Goal: Information Seeking & Learning: Learn about a topic

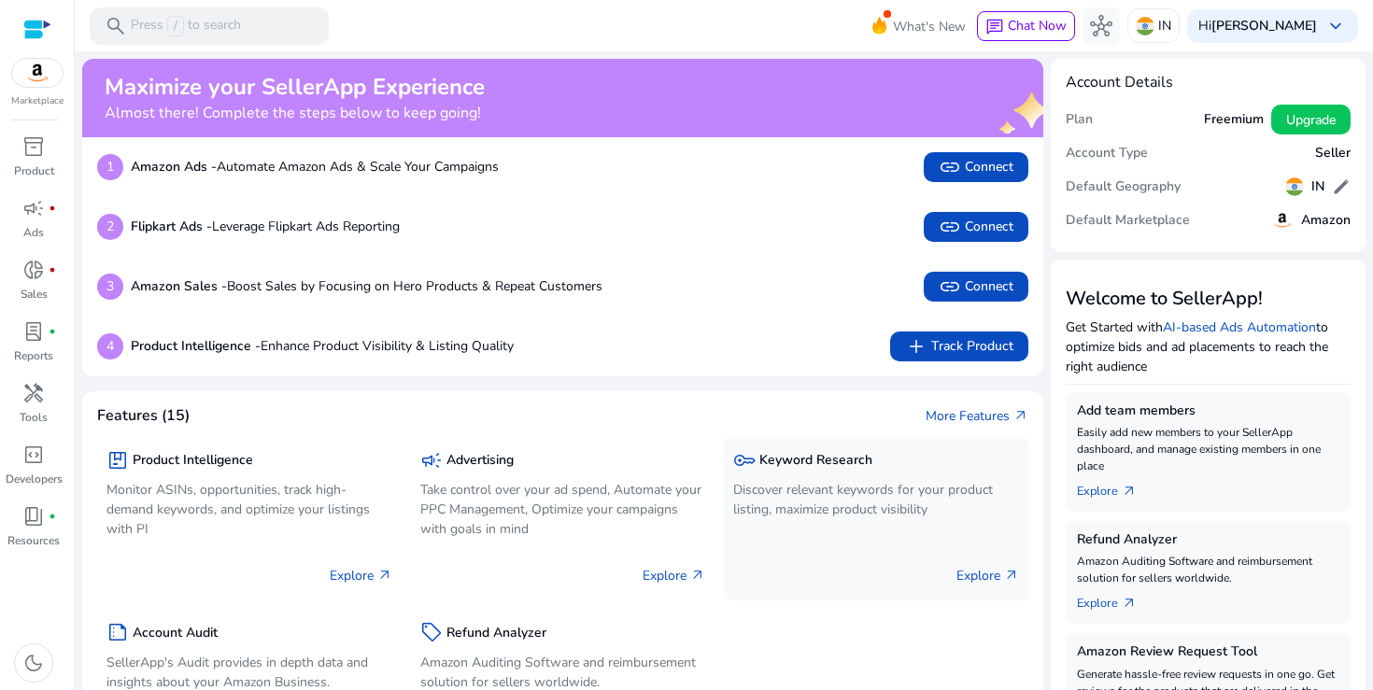
click at [886, 501] on p "Discover relevant keywords for your product listing, maximize product visibility" at bounding box center [876, 499] width 286 height 39
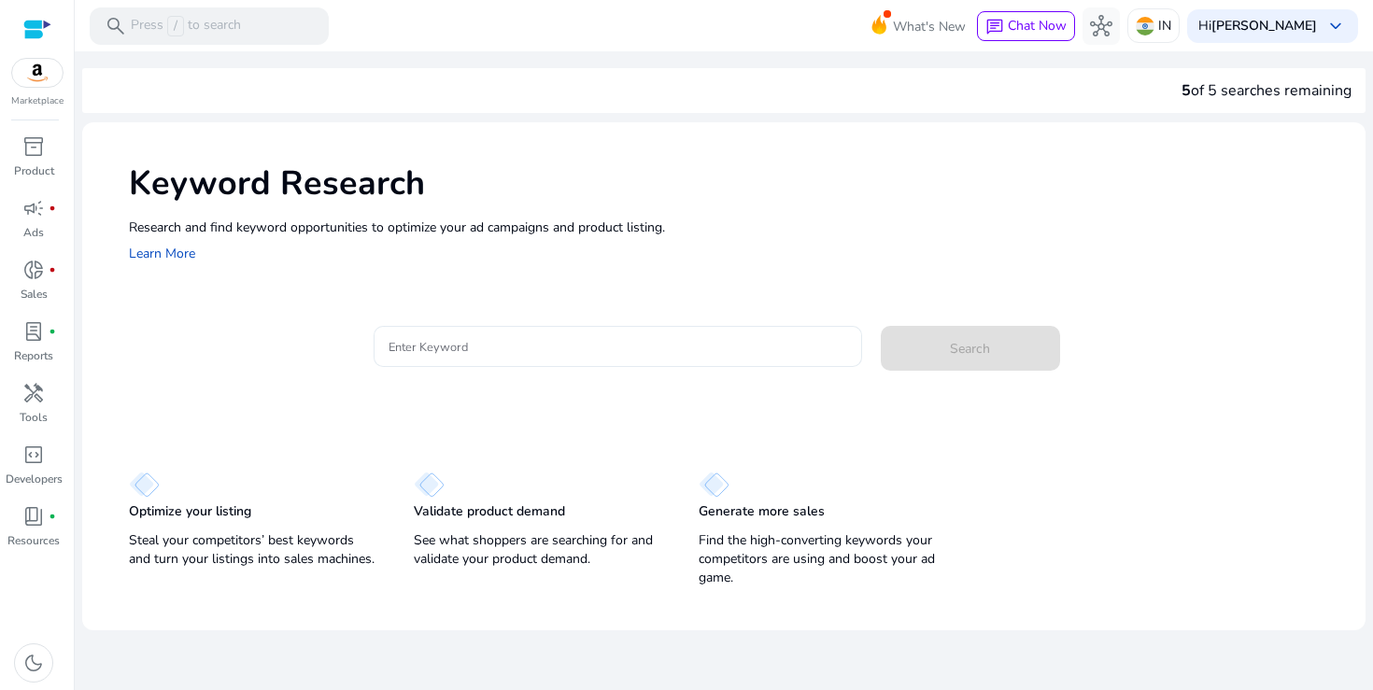
click at [745, 359] on div at bounding box center [618, 346] width 459 height 41
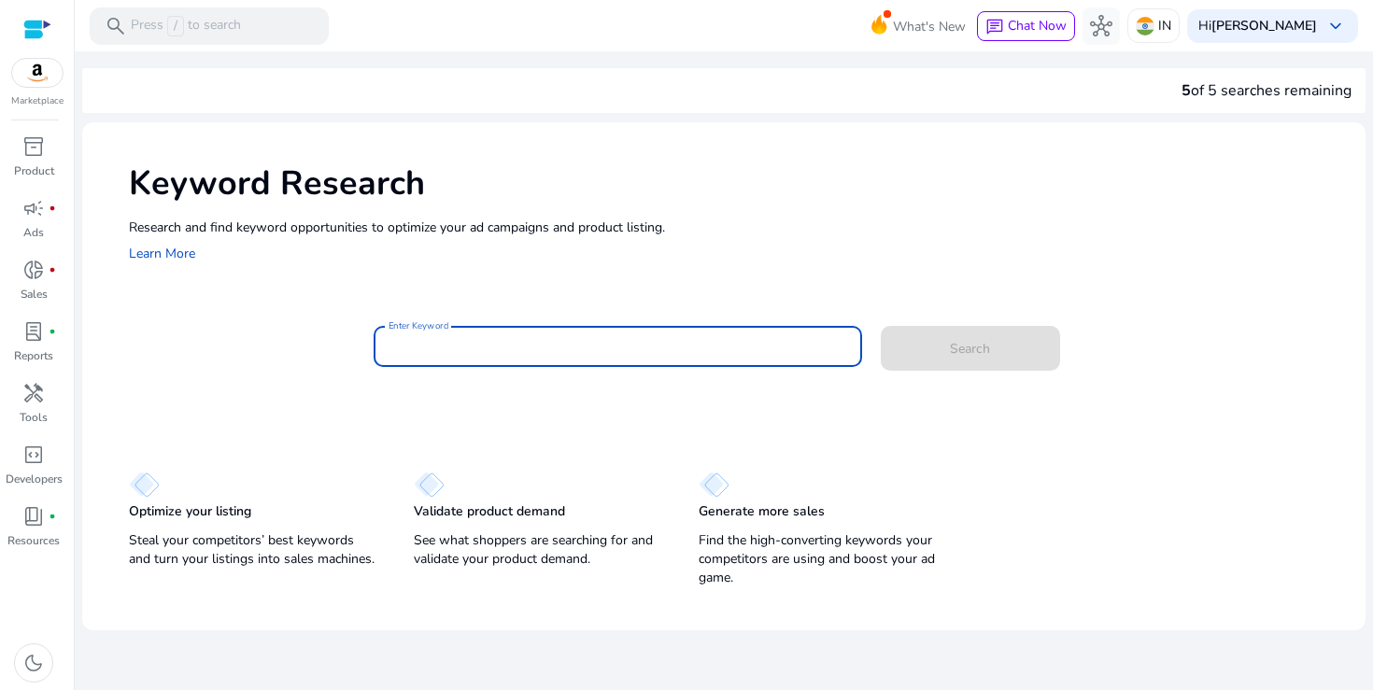
paste input "**********"
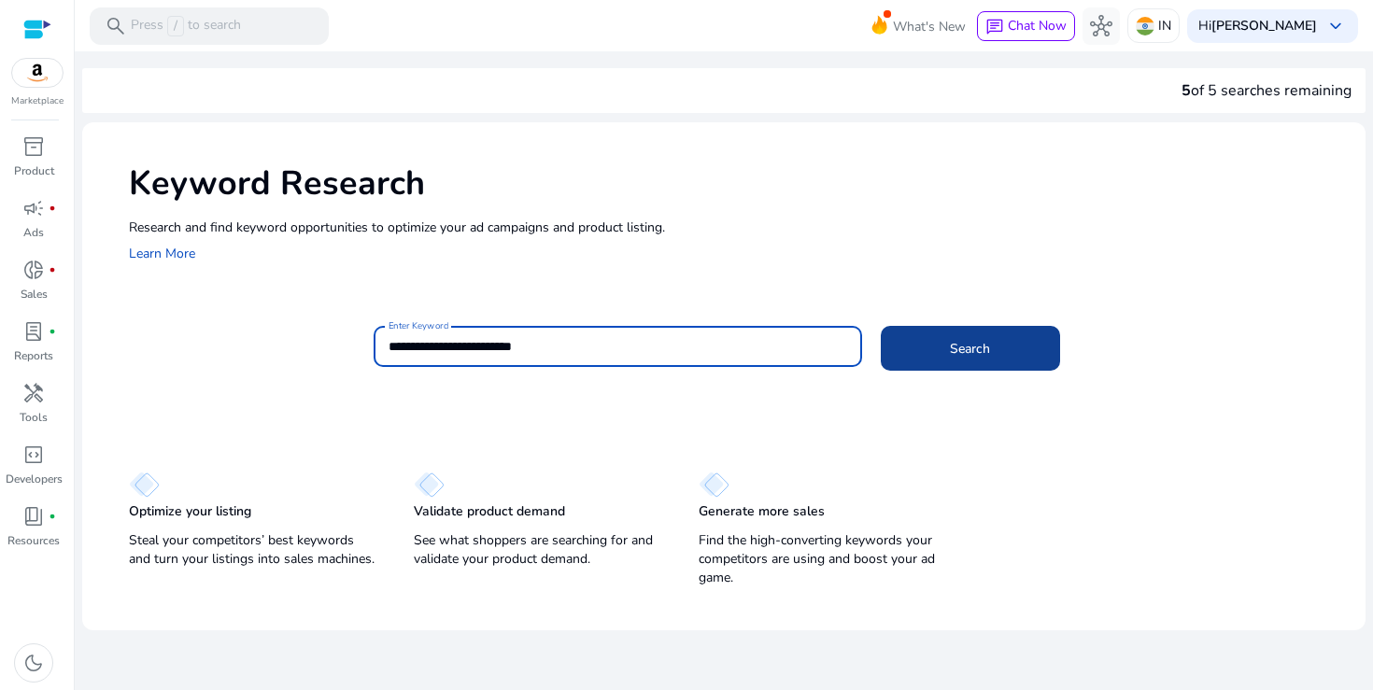
type input "**********"
click at [975, 343] on span "Search" at bounding box center [970, 349] width 40 height 20
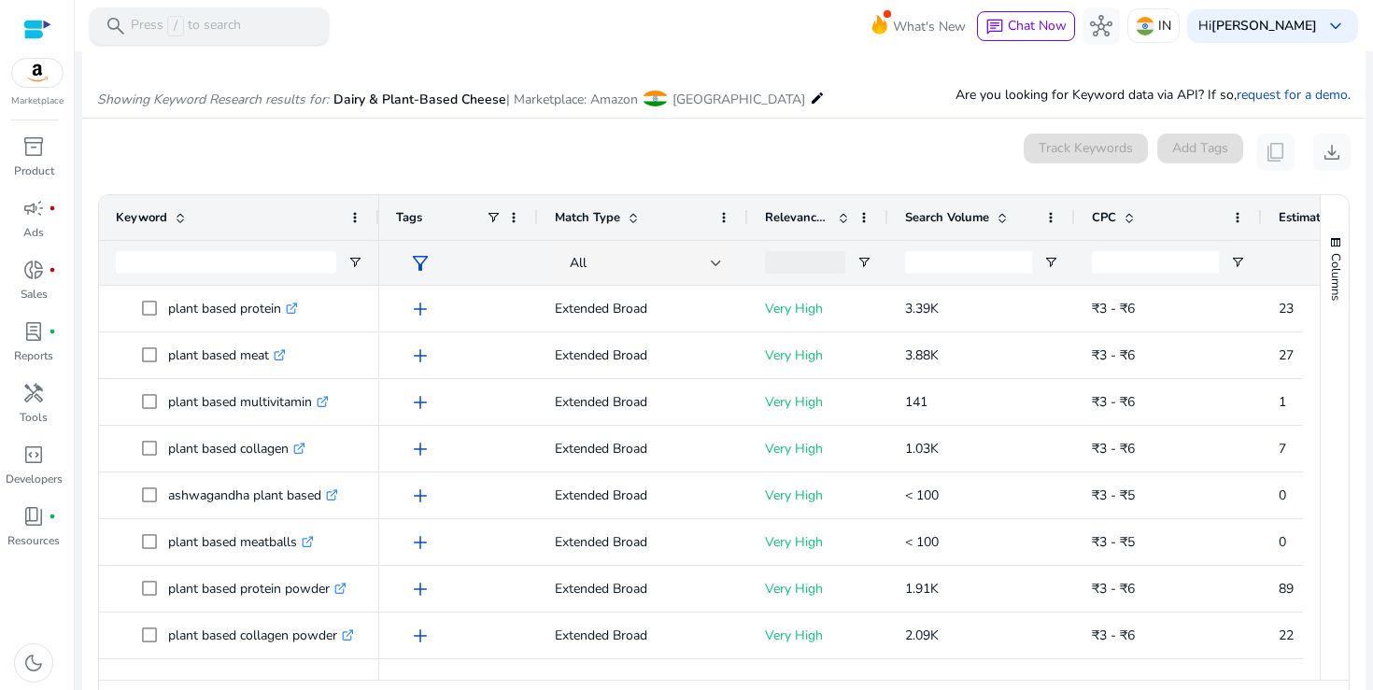
scroll to position [168, 0]
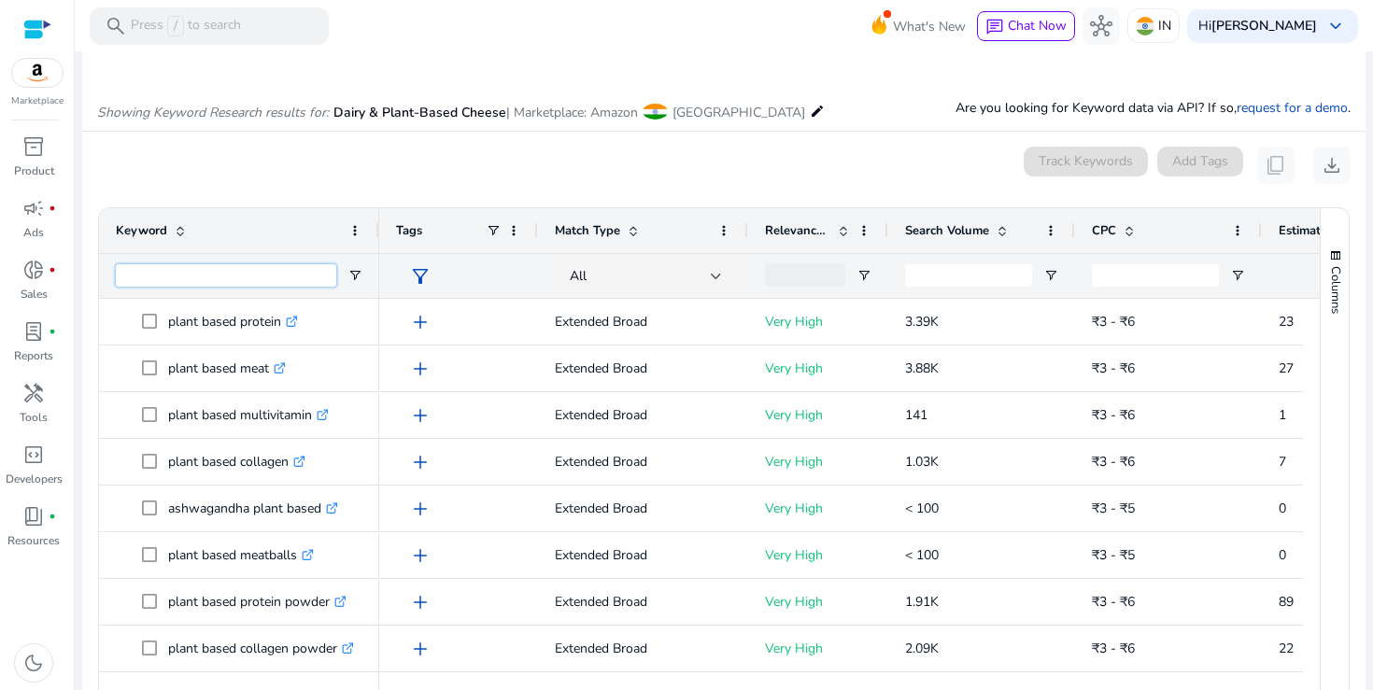
click at [289, 273] on input "Keyword Filter Input" at bounding box center [226, 275] width 220 height 22
type input "******"
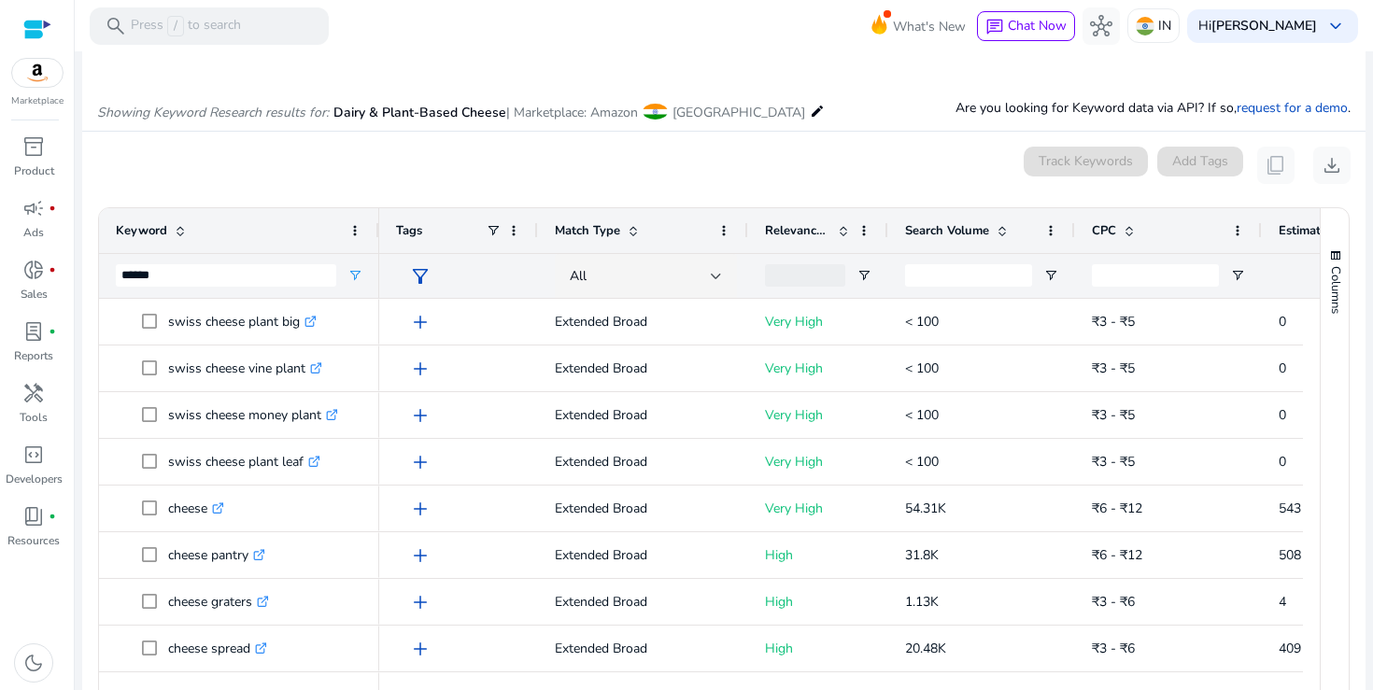
click at [985, 226] on span "Search Volume" at bounding box center [947, 230] width 84 height 17
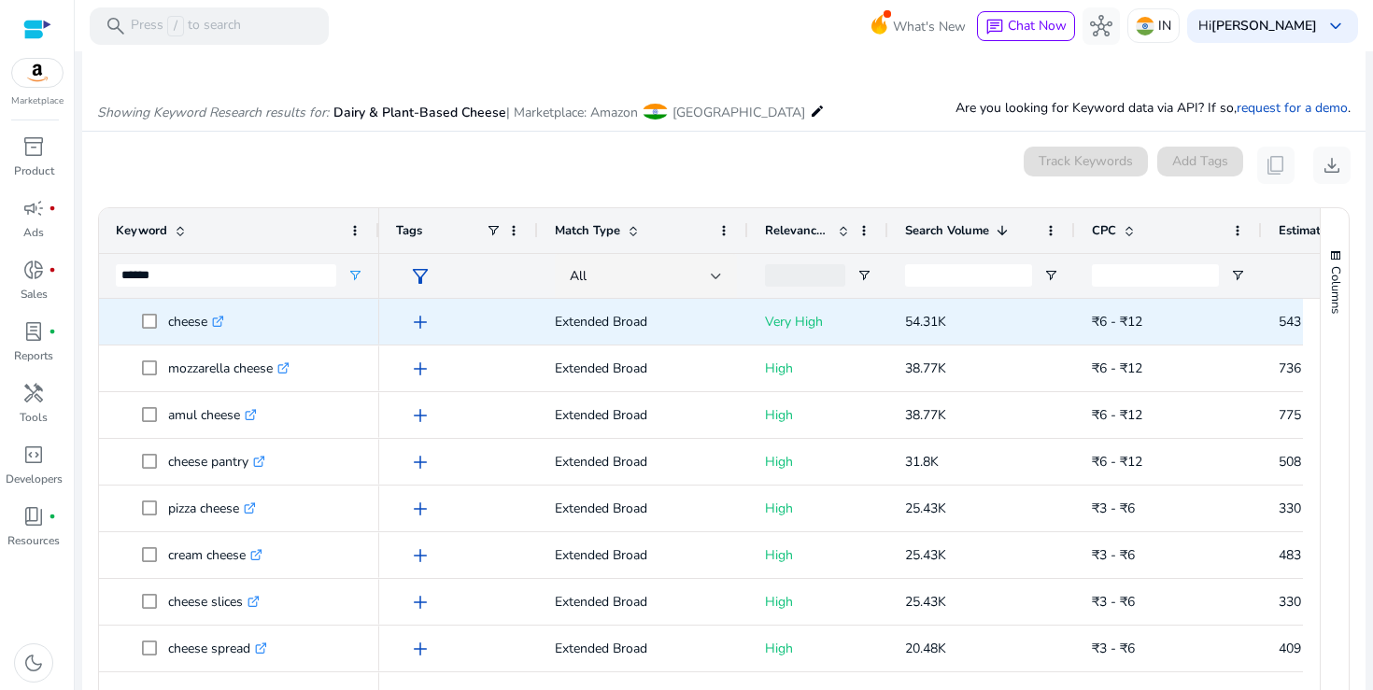
click at [918, 322] on span "54.31K" at bounding box center [925, 322] width 41 height 18
click at [943, 320] on span "54.31K" at bounding box center [925, 322] width 41 height 18
click at [924, 321] on span "54.31K" at bounding box center [925, 322] width 41 height 18
click at [962, 319] on p "54.31K" at bounding box center [981, 322] width 153 height 38
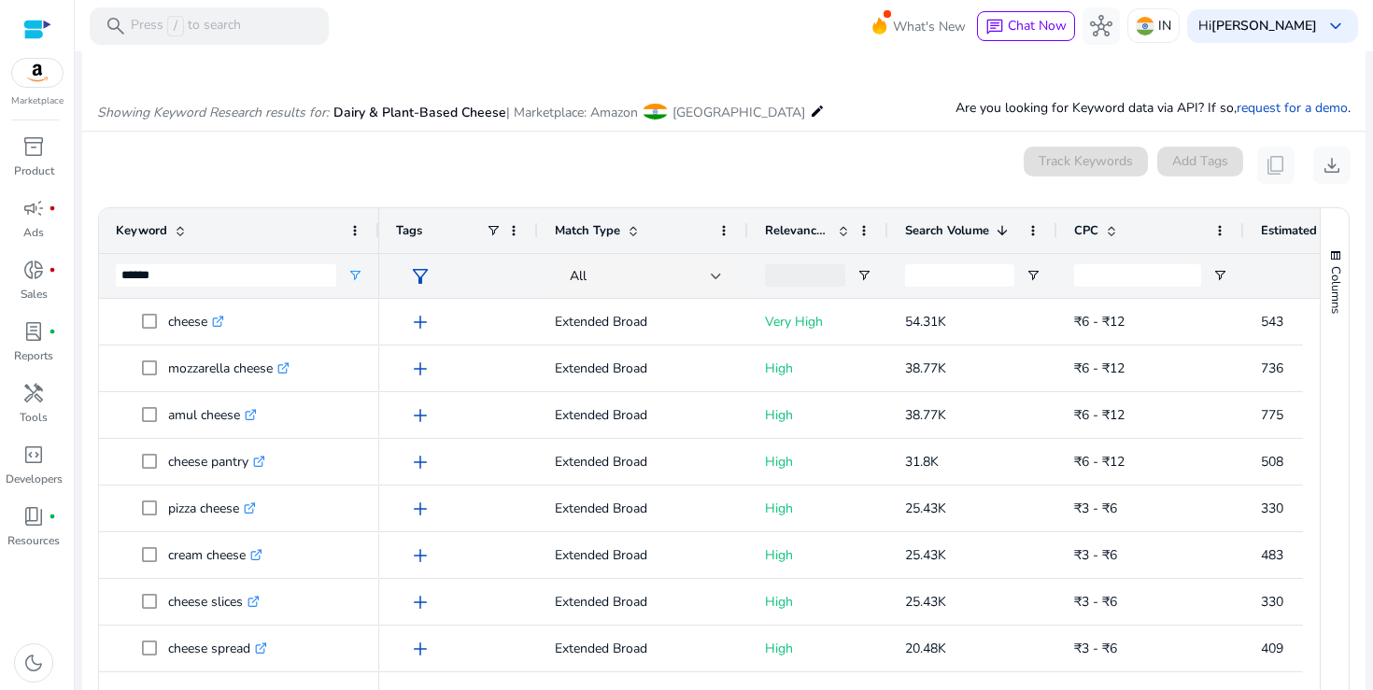
drag, startPoint x: 1074, startPoint y: 230, endPoint x: 1057, endPoint y: 251, distance: 27.9
click at [1057, 251] on div at bounding box center [1056, 230] width 7 height 45
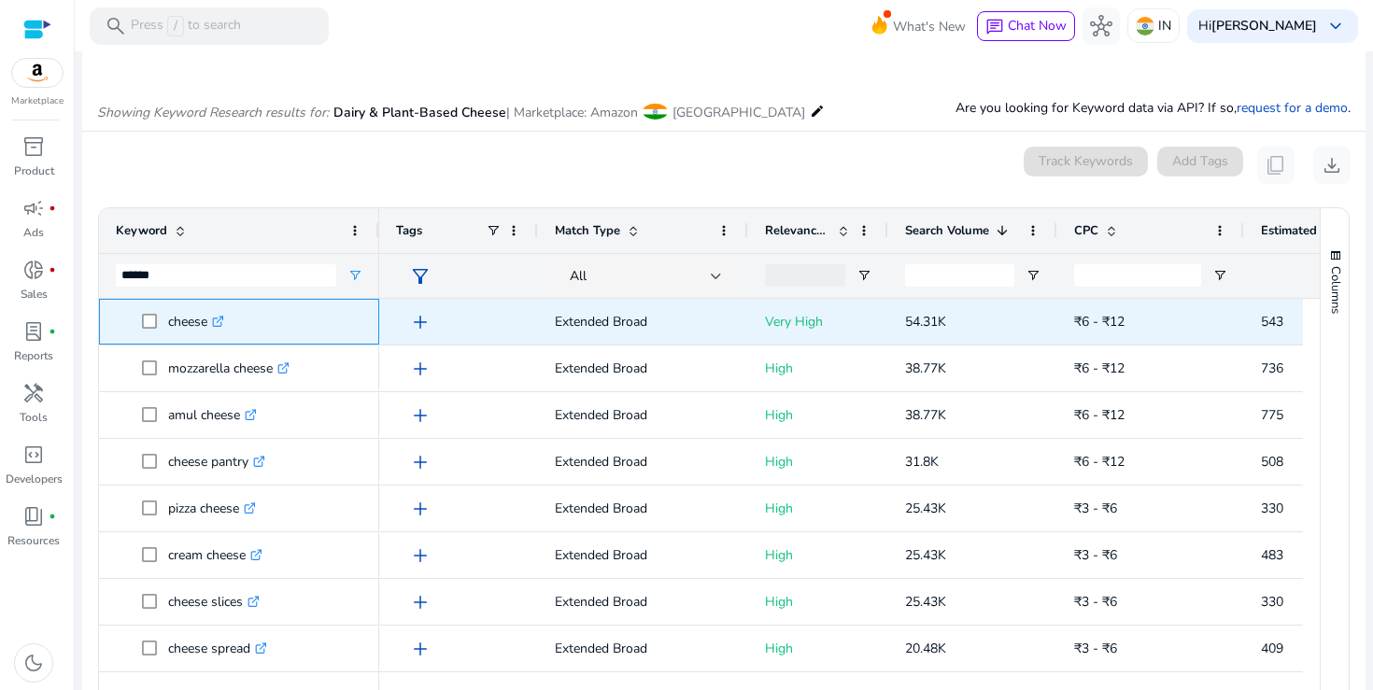
drag, startPoint x: 206, startPoint y: 323, endPoint x: 169, endPoint y: 323, distance: 36.4
click at [169, 323] on p "cheese .st0{fill:#2c8af8}" at bounding box center [196, 322] width 56 height 38
copy p "cheese"
drag, startPoint x: 905, startPoint y: 320, endPoint x: 957, endPoint y: 320, distance: 52.3
click at [957, 320] on p "54.31K" at bounding box center [972, 322] width 135 height 38
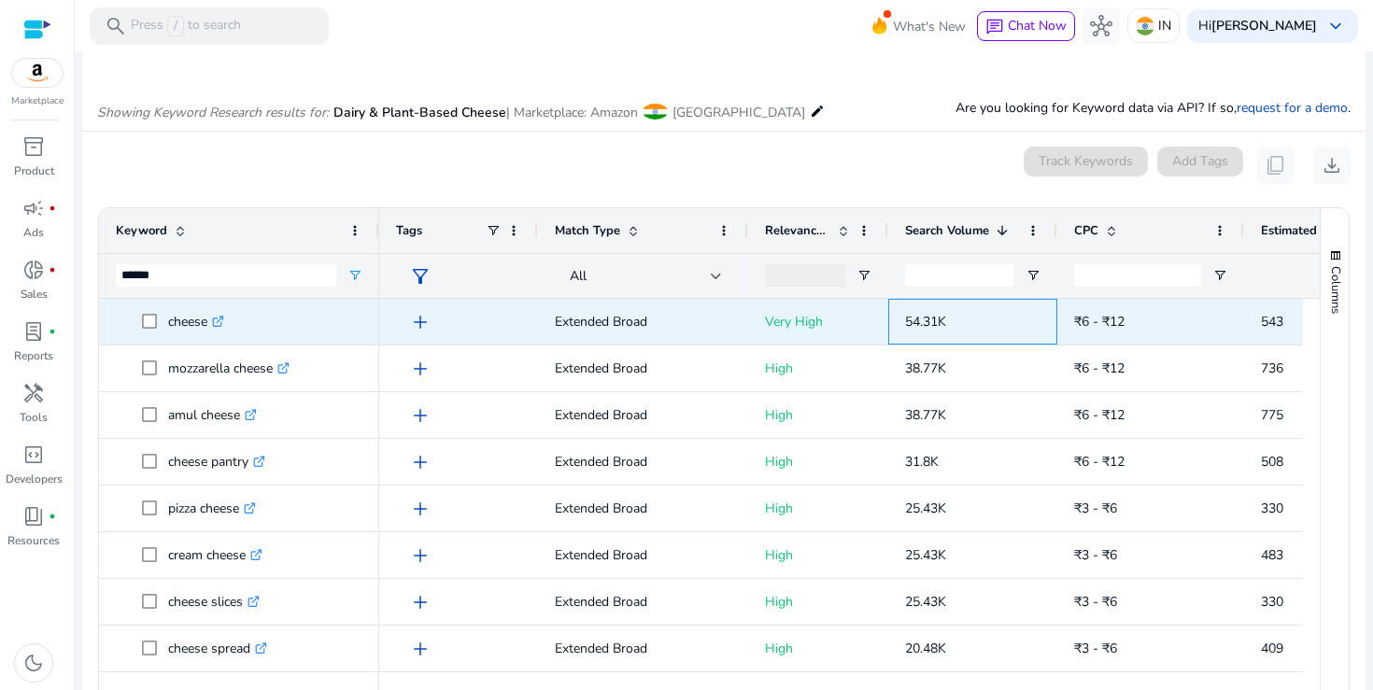
copy span "54.31K"
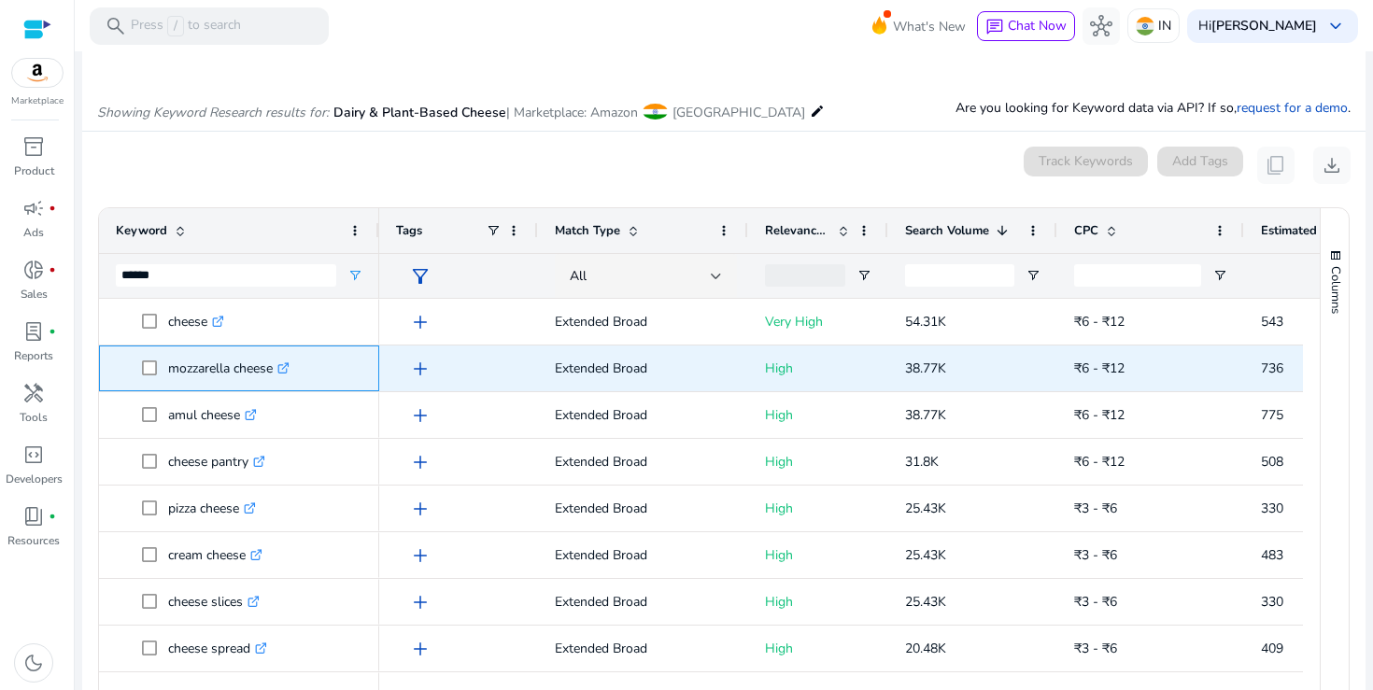
drag, startPoint x: 169, startPoint y: 369, endPoint x: 273, endPoint y: 370, distance: 103.7
click at [273, 370] on p "mozzarella cheese .st0{fill:#2c8af8}" at bounding box center [228, 368] width 121 height 38
copy p "mozzarella cheese"
drag, startPoint x: 906, startPoint y: 370, endPoint x: 948, endPoint y: 369, distance: 42.0
click at [948, 369] on p "38.77K" at bounding box center [972, 368] width 135 height 38
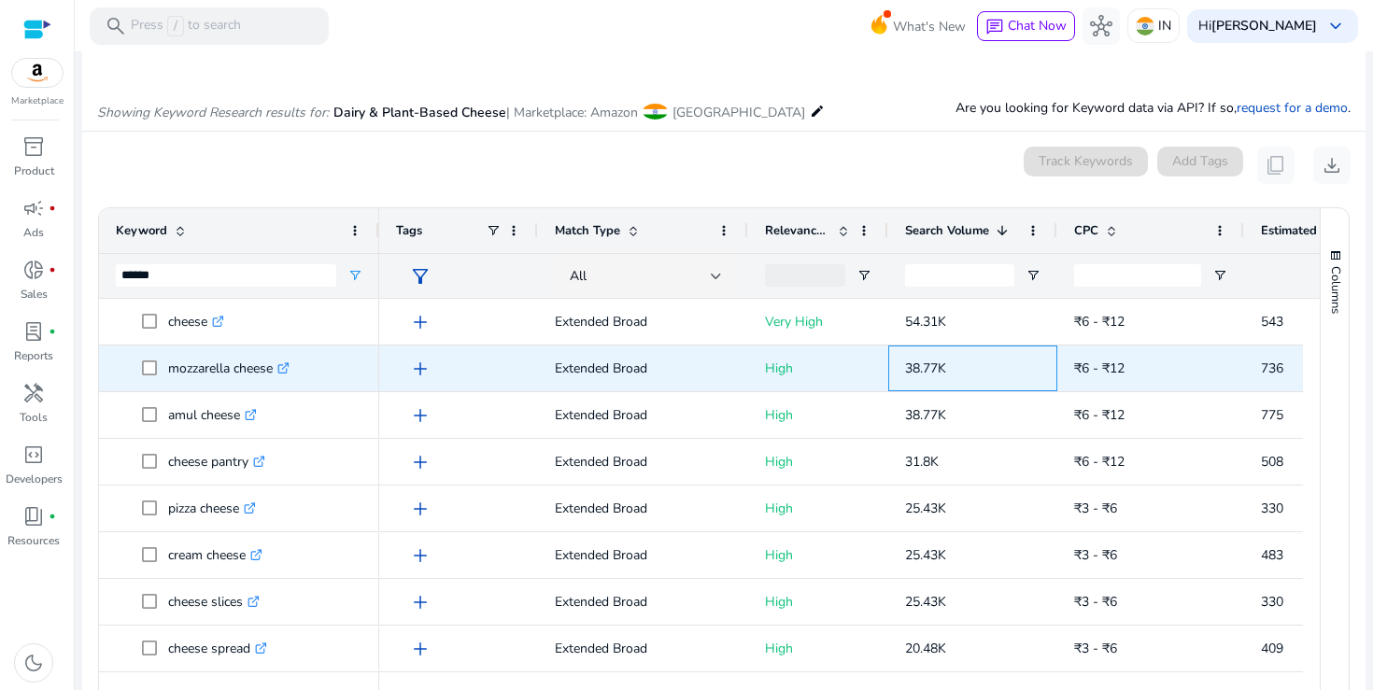
copy span "38.77K"
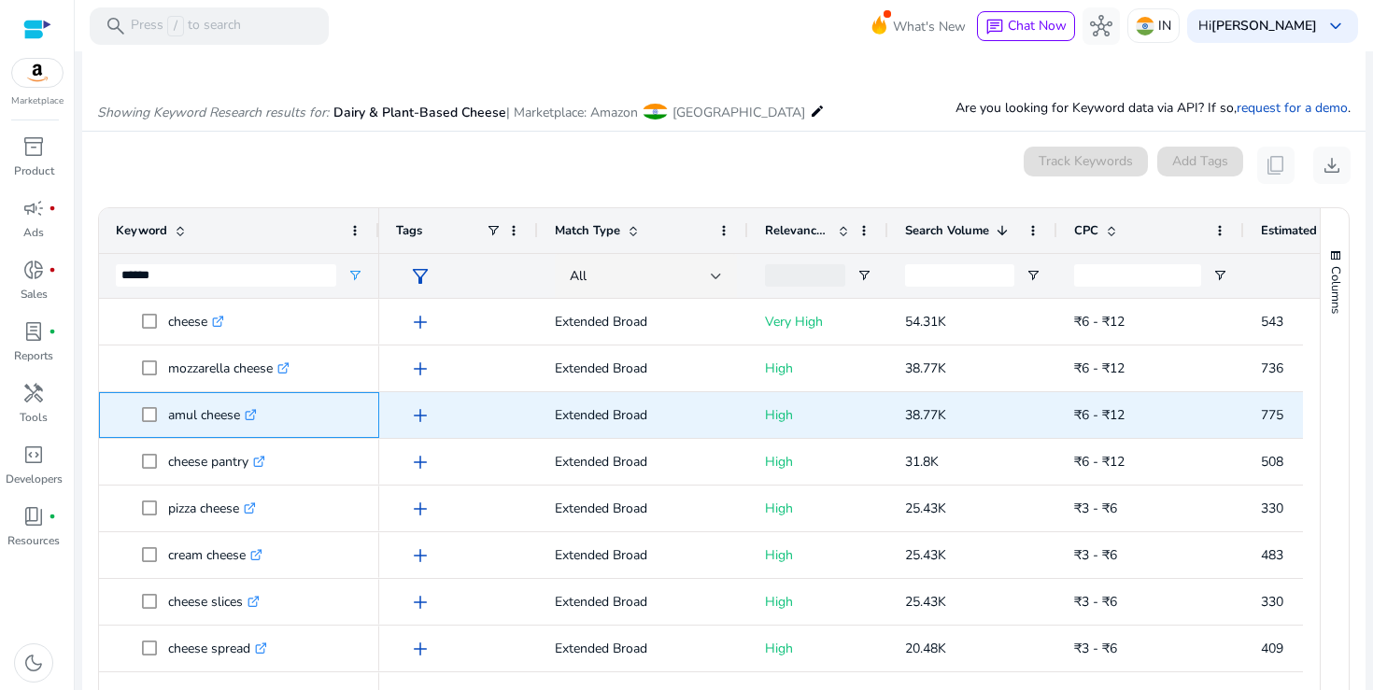
drag, startPoint x: 170, startPoint y: 416, endPoint x: 239, endPoint y: 416, distance: 69.1
click at [239, 416] on p "amul cheese .st0{fill:#2c8af8}" at bounding box center [212, 415] width 89 height 38
copy p "amul cheese"
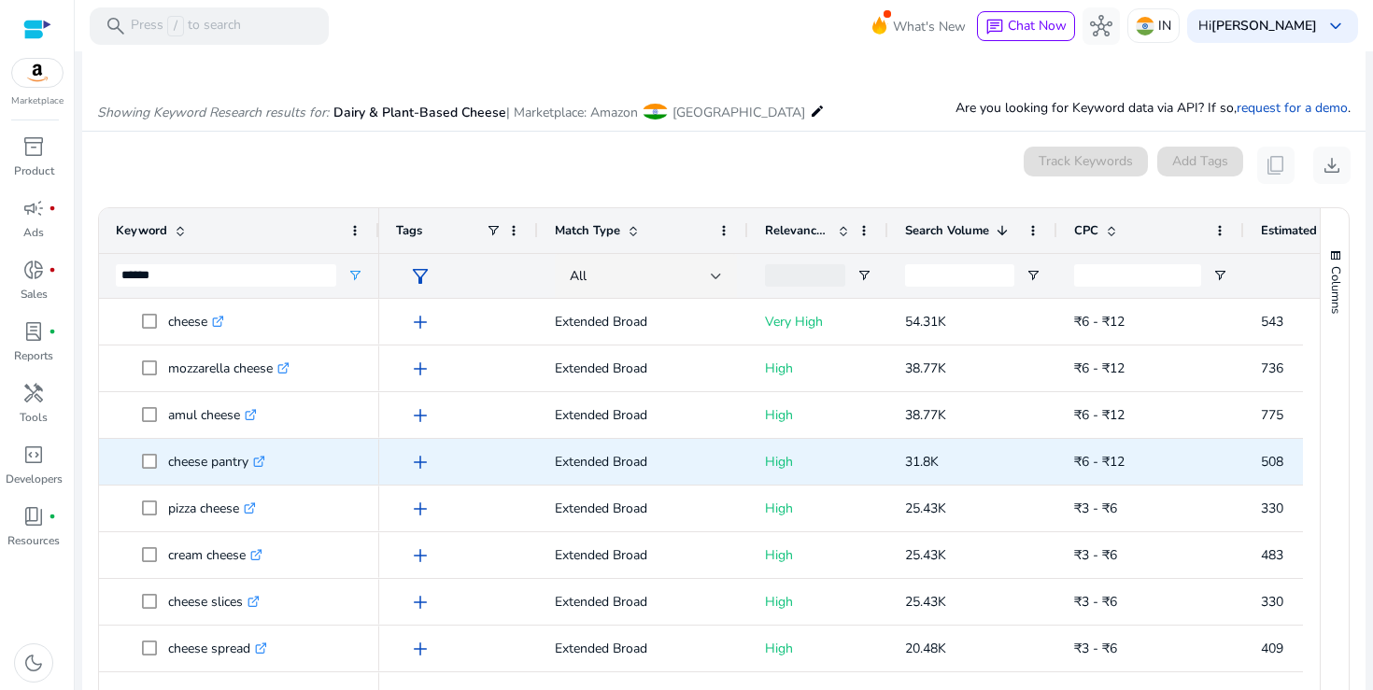
click at [263, 462] on icon at bounding box center [258, 462] width 9 height 9
drag, startPoint x: 170, startPoint y: 462, endPoint x: 251, endPoint y: 462, distance: 81.3
click at [251, 462] on p "cheese pantry .st0{fill:#2c8af8}" at bounding box center [216, 462] width 97 height 38
copy p "cheese pantry"
drag, startPoint x: 904, startPoint y: 464, endPoint x: 958, endPoint y: 464, distance: 54.2
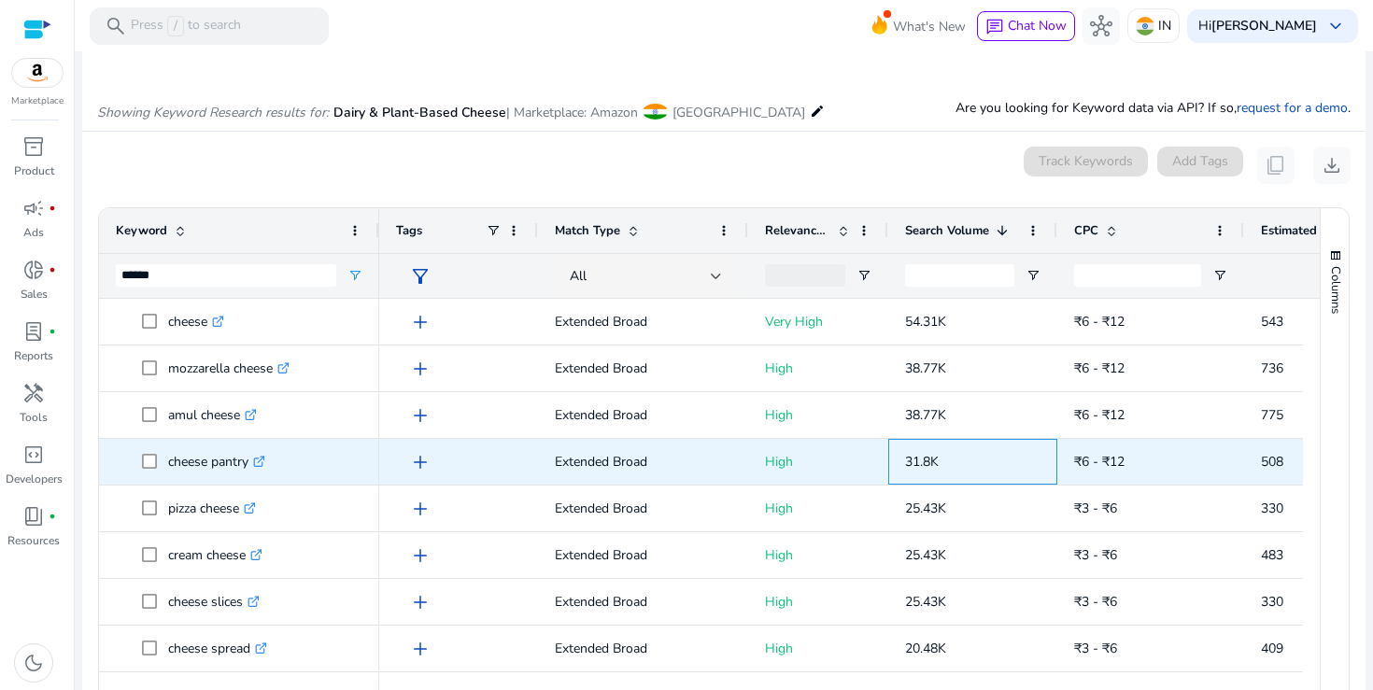
click at [958, 464] on p "31.8K" at bounding box center [972, 462] width 135 height 38
copy span "31.8K"
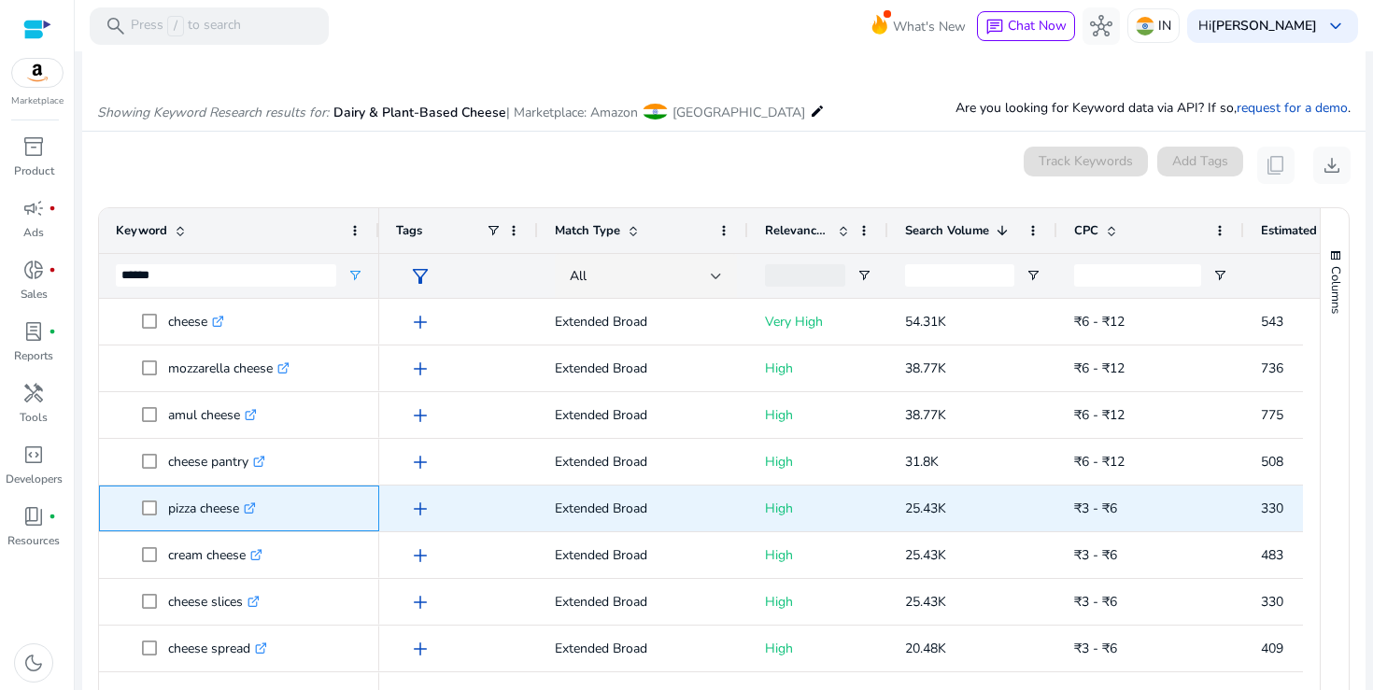
drag, startPoint x: 170, startPoint y: 510, endPoint x: 241, endPoint y: 510, distance: 71.0
click at [241, 510] on p "pizza cheese .st0{fill:#2c8af8}" at bounding box center [212, 508] width 88 height 38
copy p "pizza cheese"
drag, startPoint x: 907, startPoint y: 511, endPoint x: 950, endPoint y: 511, distance: 43.0
click at [950, 511] on p "25.43K" at bounding box center [972, 508] width 135 height 38
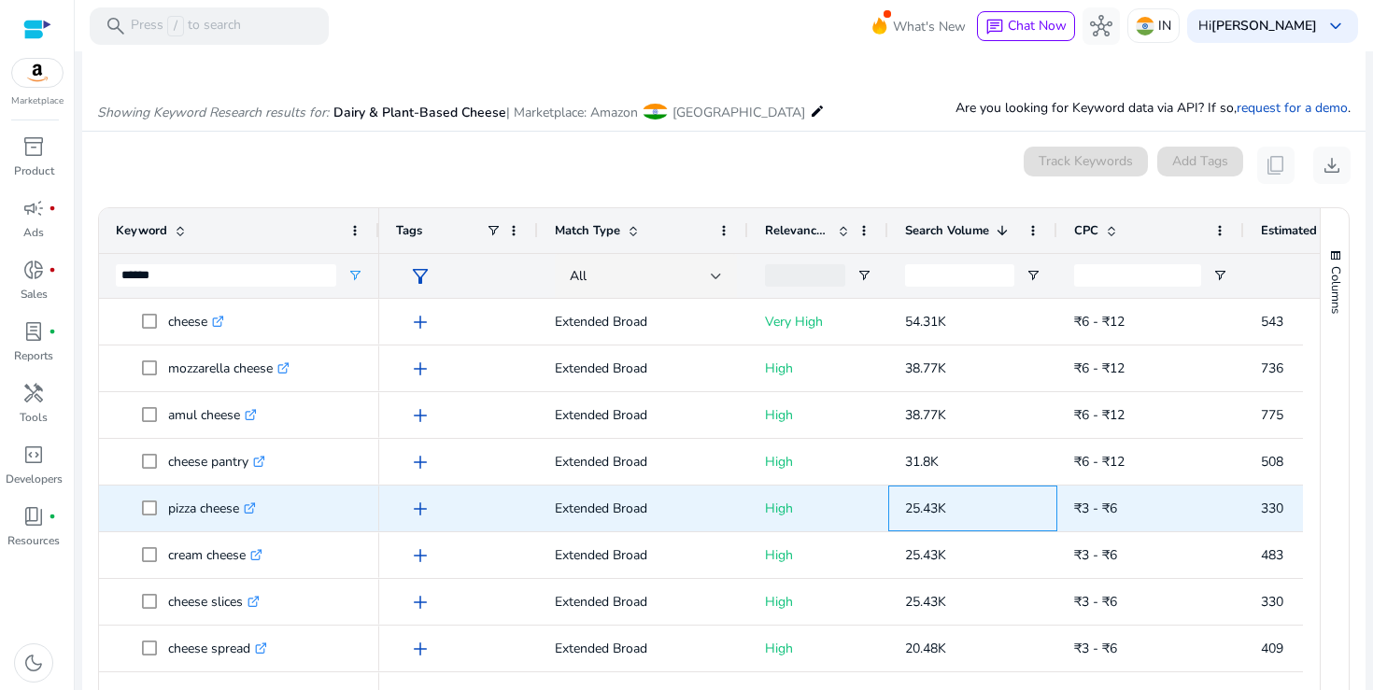
copy span "25.43K"
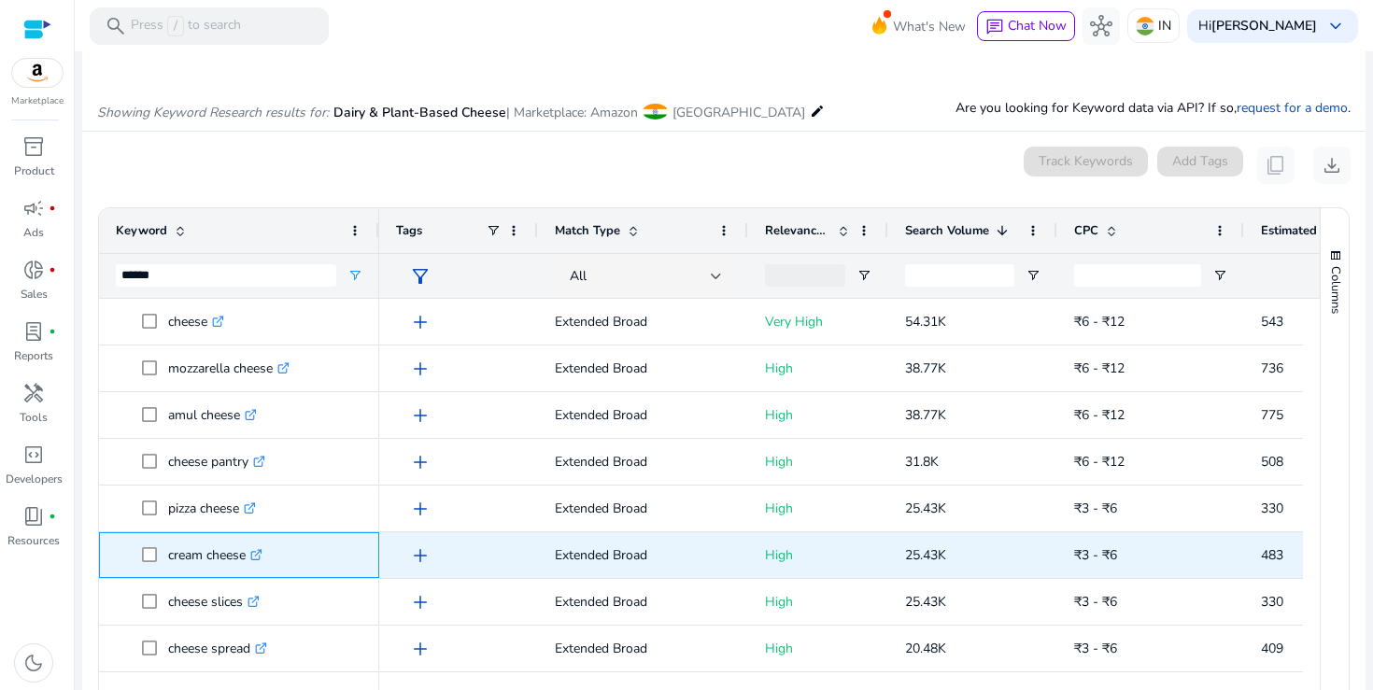
drag, startPoint x: 170, startPoint y: 556, endPoint x: 247, endPoint y: 558, distance: 76.6
click at [247, 558] on p "cream cheese .st0{fill:#2c8af8}" at bounding box center [215, 555] width 94 height 38
copy p "cream cheese"
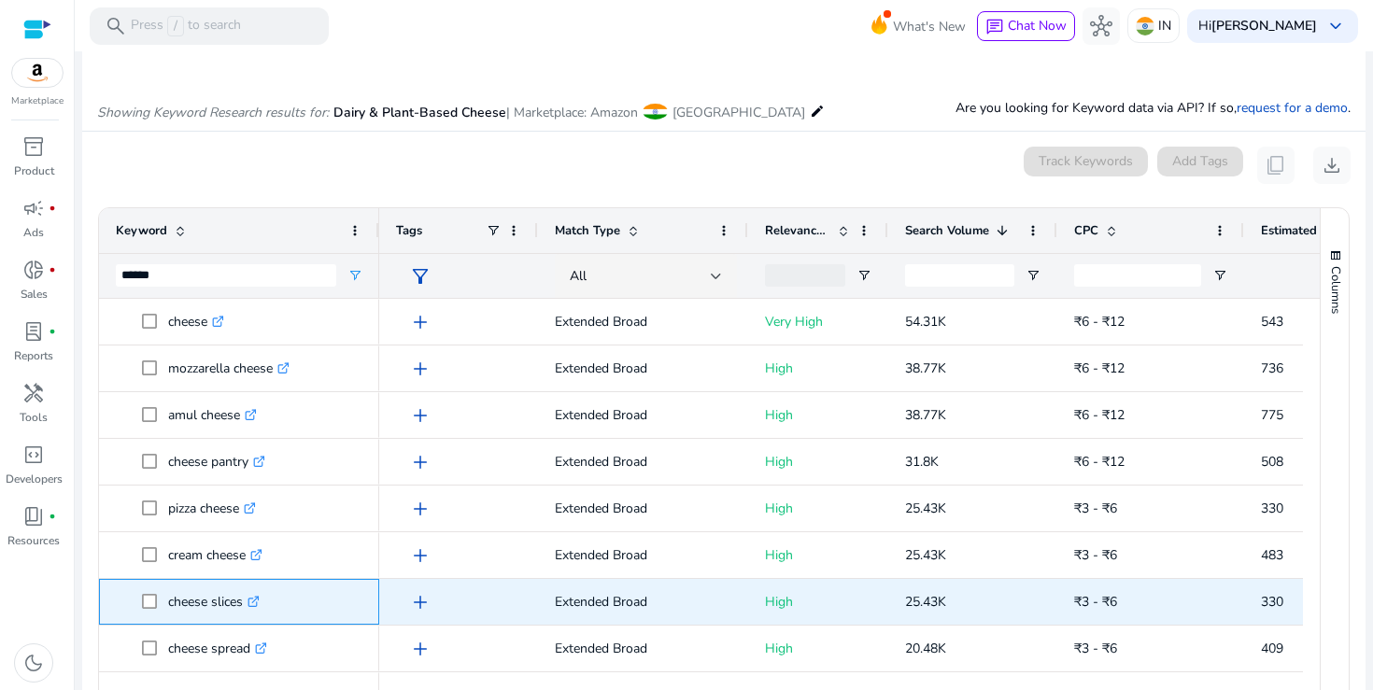
drag, startPoint x: 171, startPoint y: 603, endPoint x: 238, endPoint y: 603, distance: 67.3
click at [238, 603] on p "cheese slices .st0{fill:#2c8af8}" at bounding box center [214, 602] width 92 height 38
drag, startPoint x: 168, startPoint y: 603, endPoint x: 245, endPoint y: 603, distance: 76.6
click at [245, 603] on p "cheese slices .st0{fill:#2c8af8}" at bounding box center [214, 602] width 92 height 38
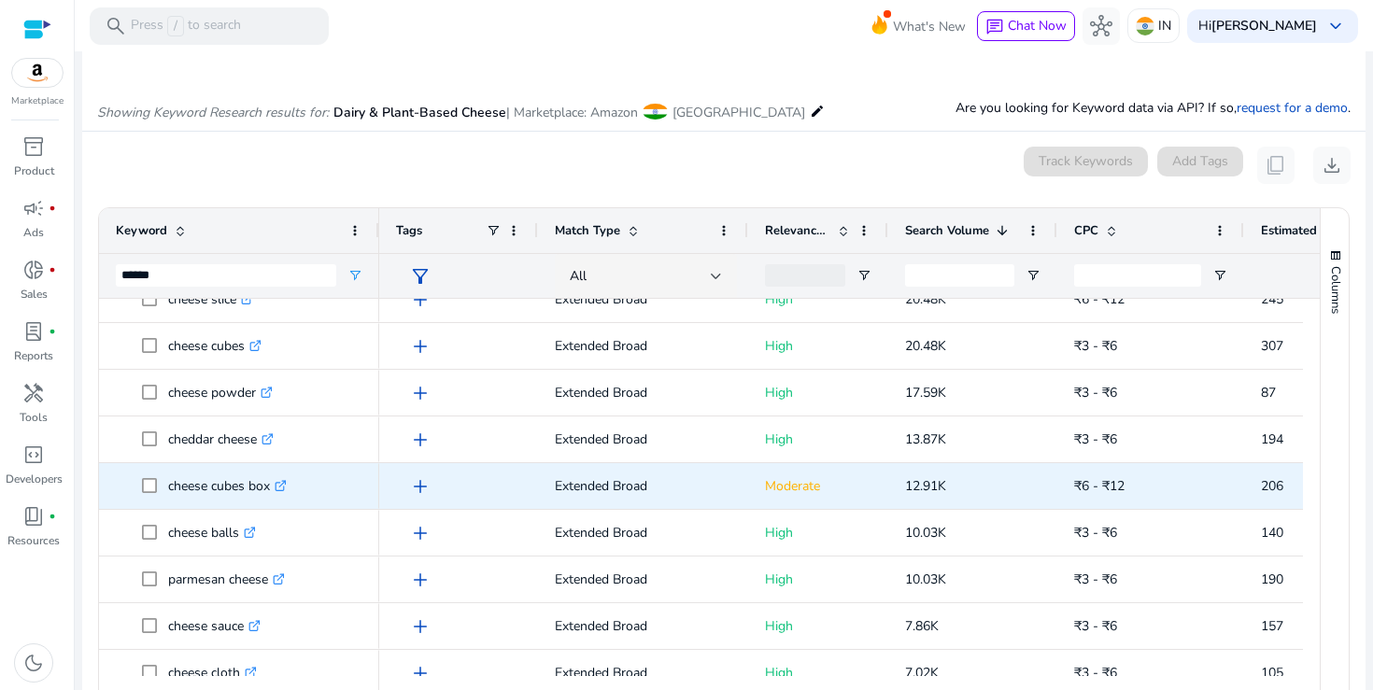
scroll to position [463, 0]
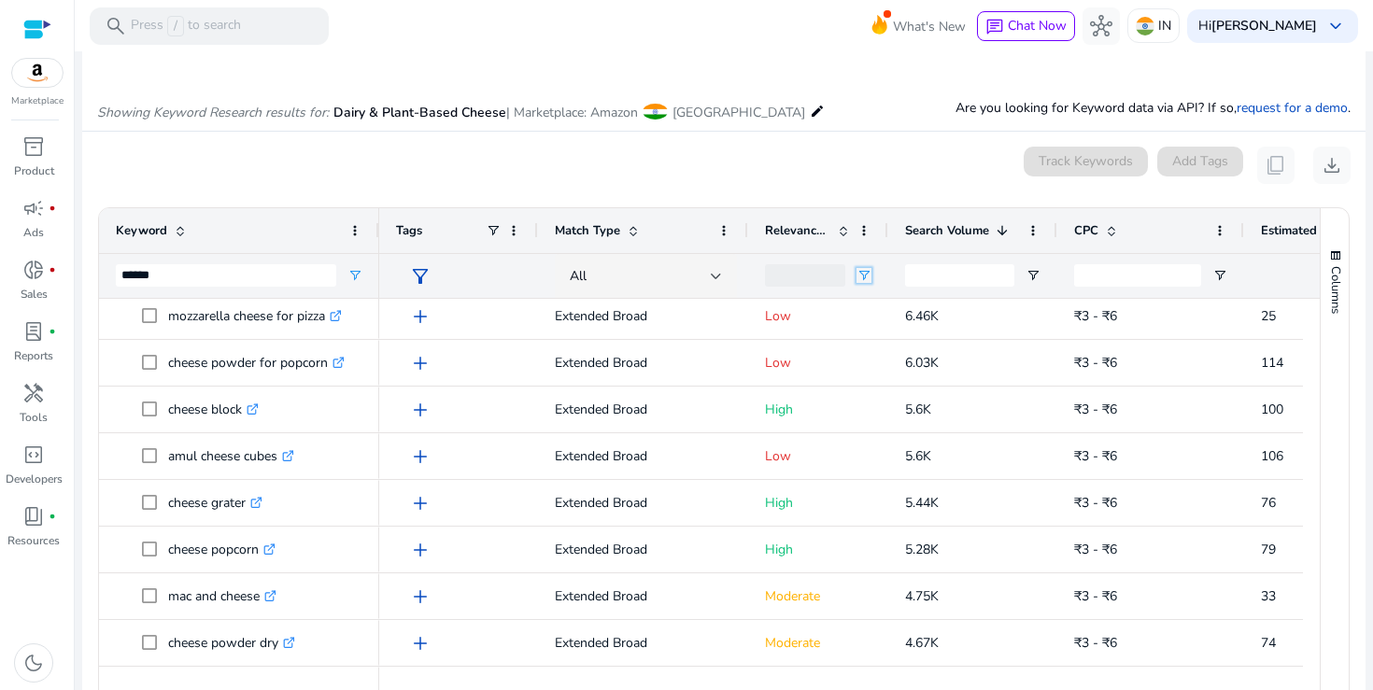
click at [863, 279] on span "Open Filter Menu" at bounding box center [864, 275] width 15 height 15
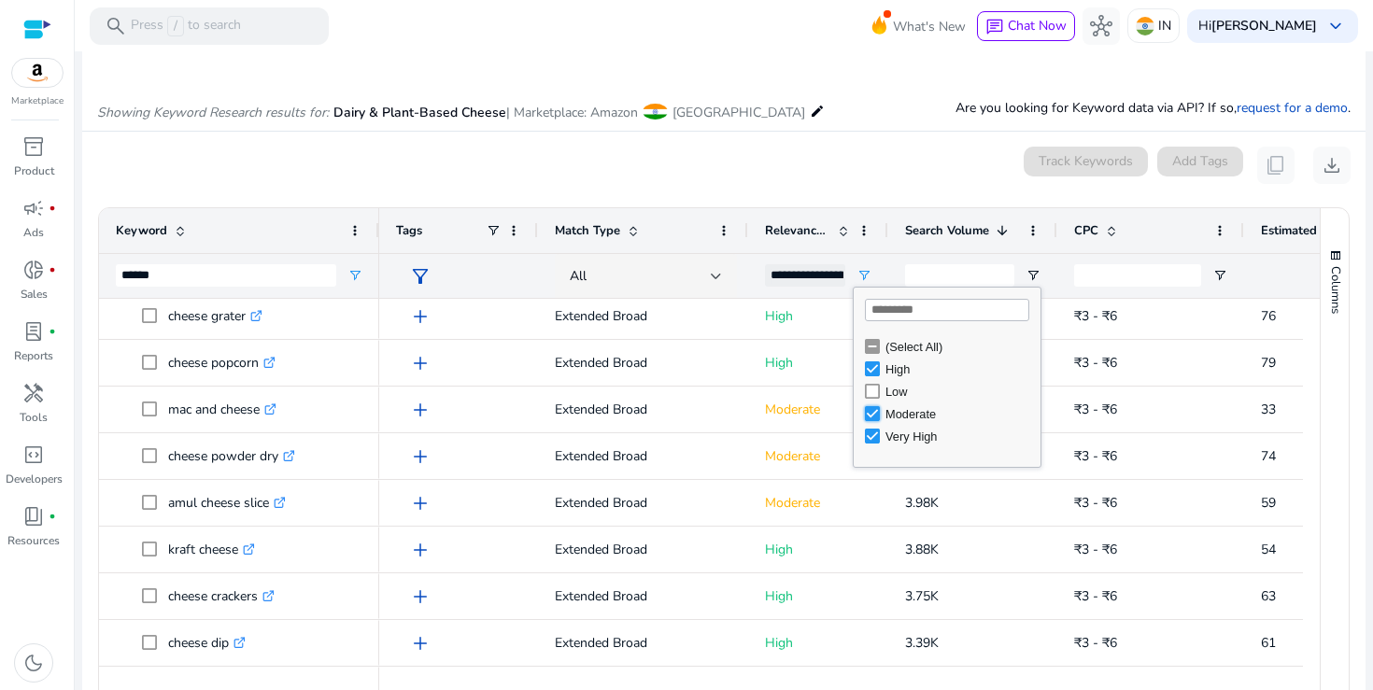
type input "**********"
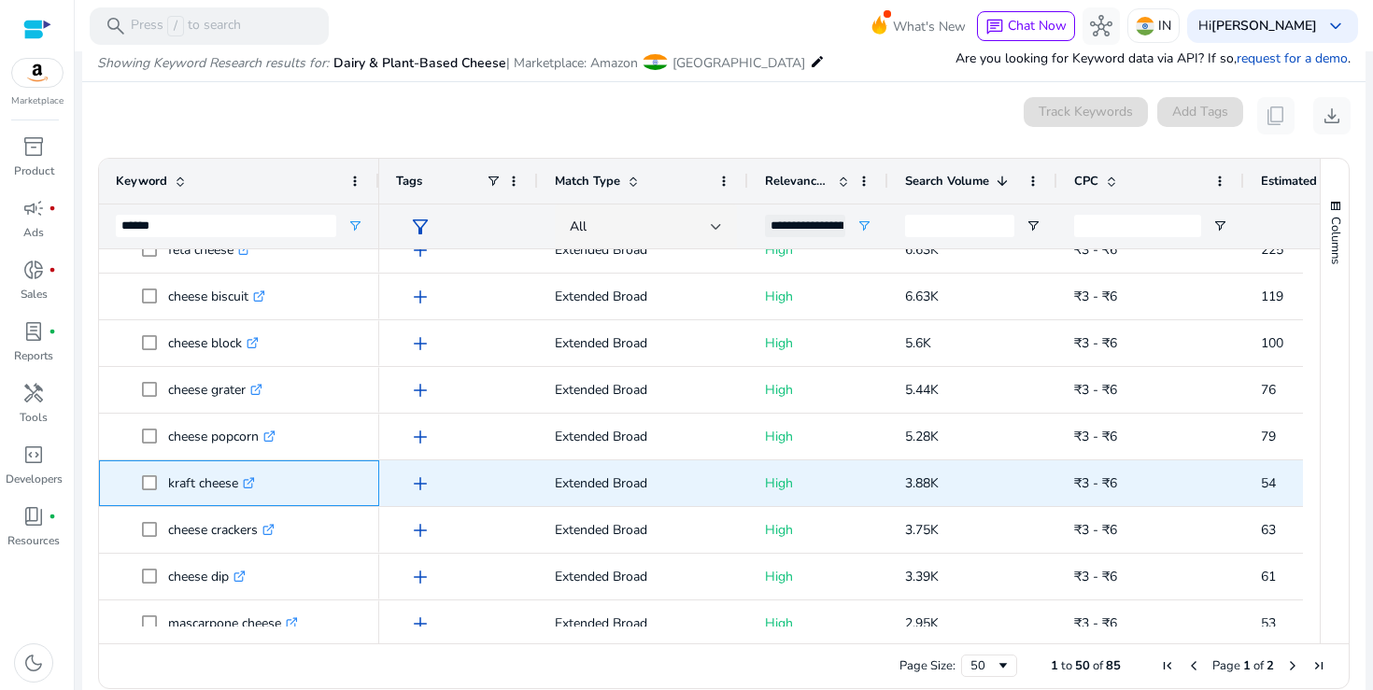
click at [245, 480] on link ".st0{fill:#2c8af8}" at bounding box center [246, 484] width 17 height 18
drag, startPoint x: 167, startPoint y: 484, endPoint x: 235, endPoint y: 486, distance: 68.2
click at [235, 486] on span "kraft cheese .st0{fill:#2c8af8}" at bounding box center [252, 483] width 220 height 38
drag, startPoint x: 905, startPoint y: 486, endPoint x: 943, endPoint y: 486, distance: 38.3
click at [943, 486] on p "3.88K" at bounding box center [972, 483] width 135 height 38
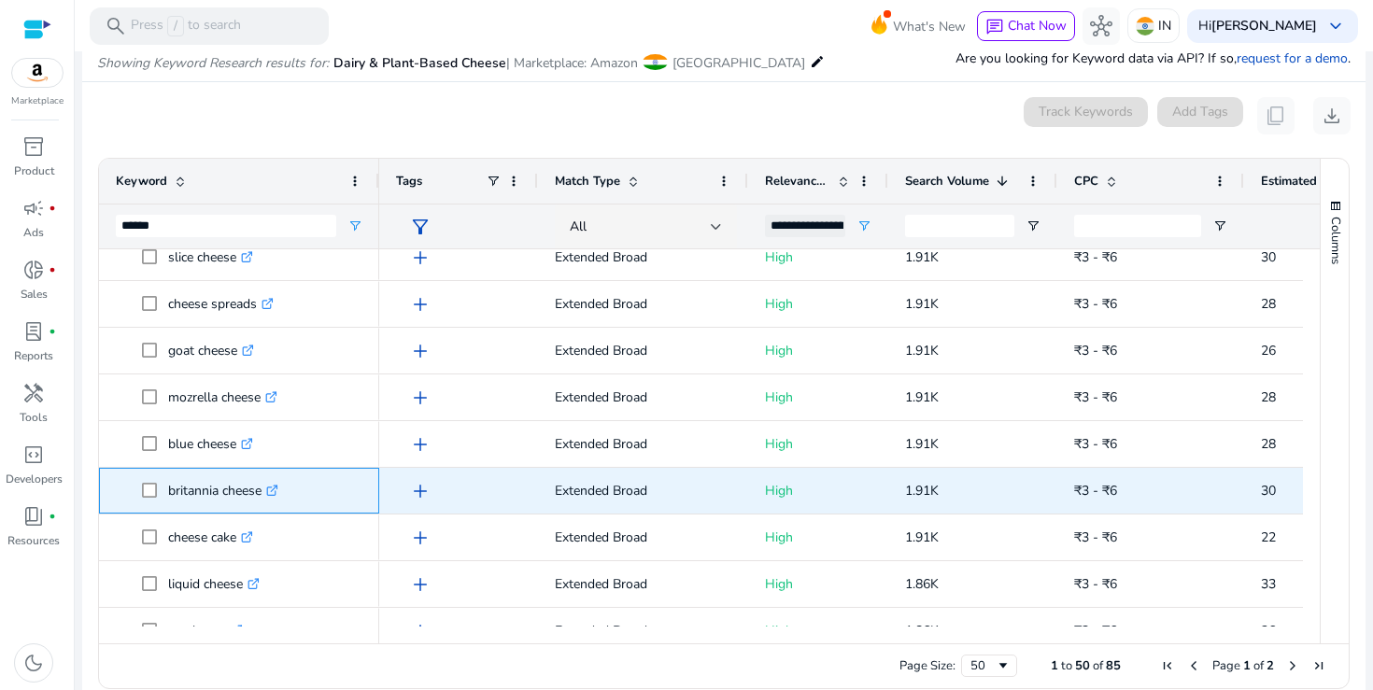
drag, startPoint x: 169, startPoint y: 492, endPoint x: 262, endPoint y: 496, distance: 93.5
click at [262, 496] on p "britannia cheese .st0{fill:#2c8af8}" at bounding box center [223, 491] width 110 height 38
drag, startPoint x: 169, startPoint y: 493, endPoint x: 224, endPoint y: 491, distance: 55.1
click at [224, 491] on p "go cheese .st0{fill:#2c8af8}" at bounding box center [205, 490] width 75 height 38
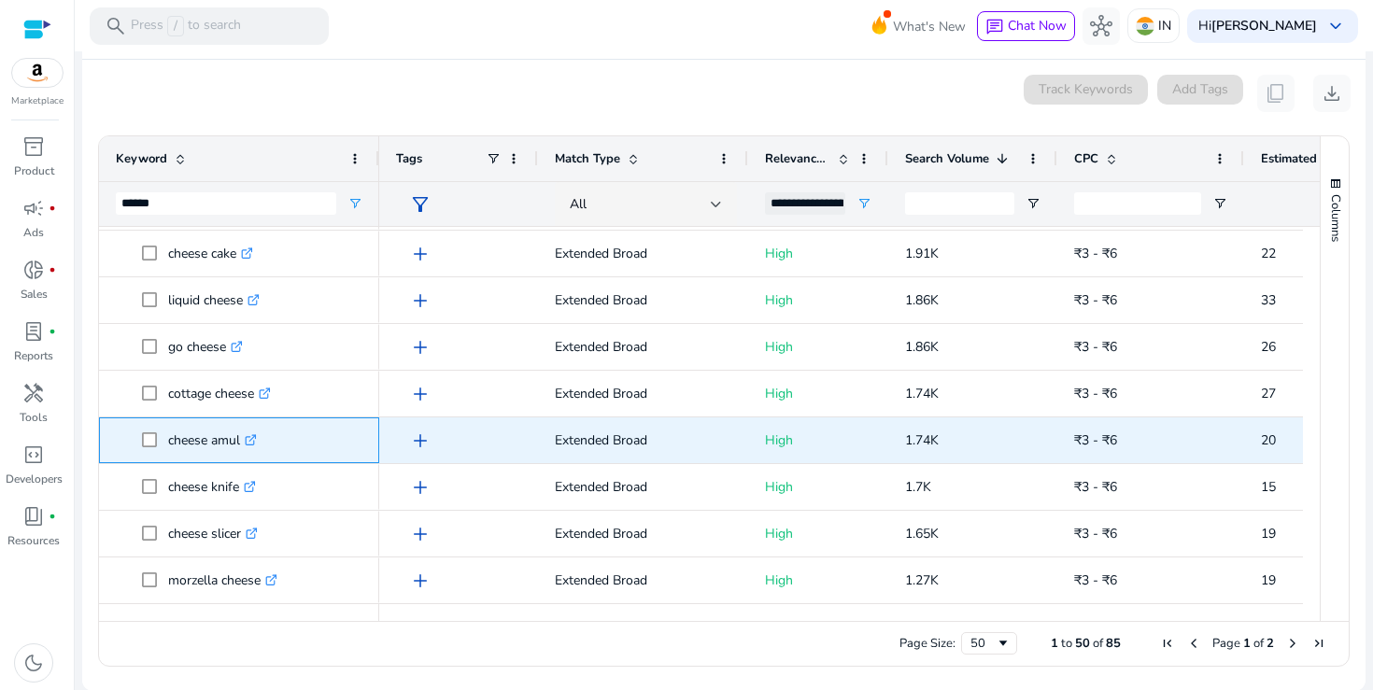
drag, startPoint x: 170, startPoint y: 440, endPoint x: 242, endPoint y: 439, distance: 71.9
click at [242, 439] on p "cheese amul .st0{fill:#2c8af8}" at bounding box center [212, 440] width 89 height 38
